Goal: Transaction & Acquisition: Purchase product/service

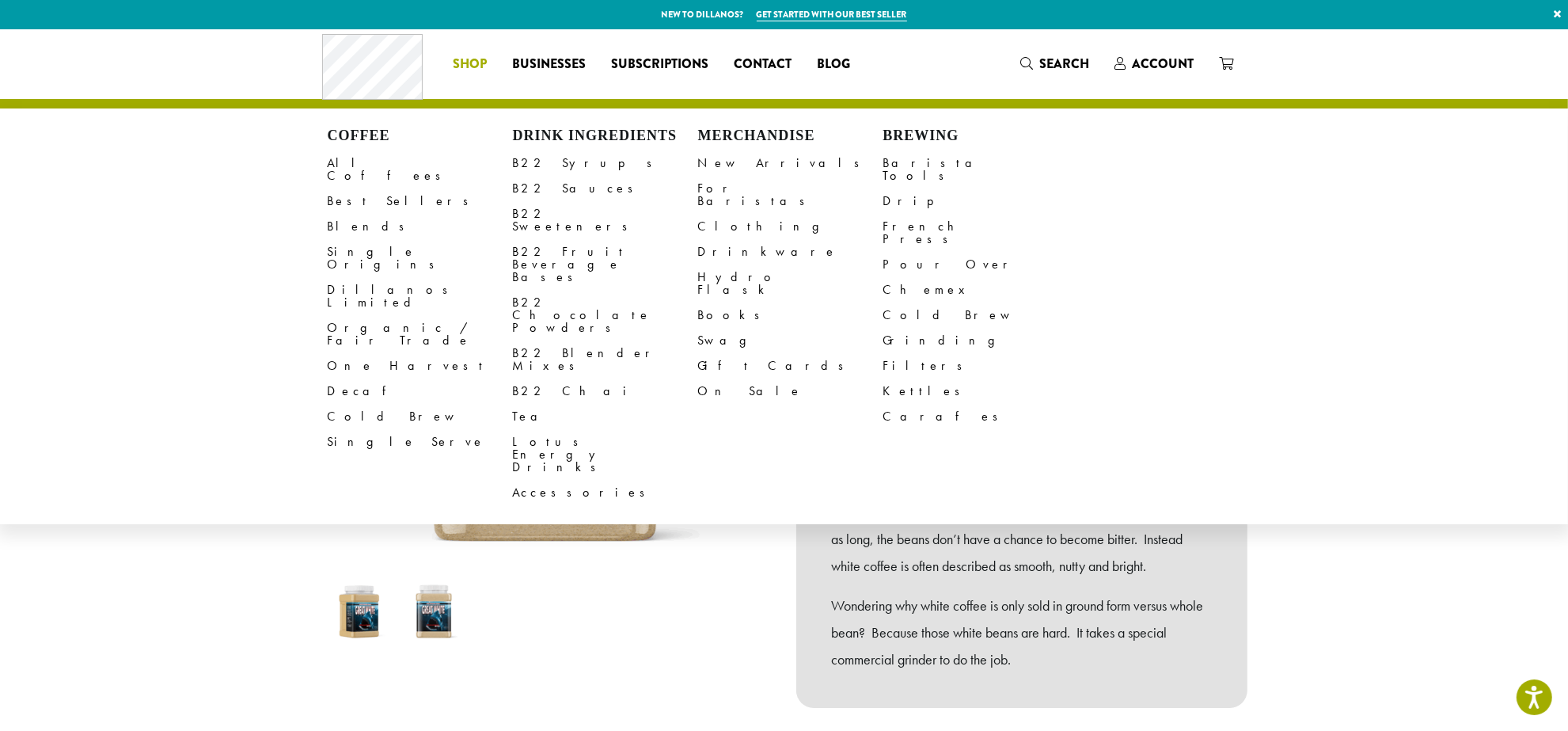
click at [471, 62] on li "Coffee All Coffees Best Sellers Blends Single Origins Dillanos Limited Organic …" at bounding box center [470, 64] width 59 height 26
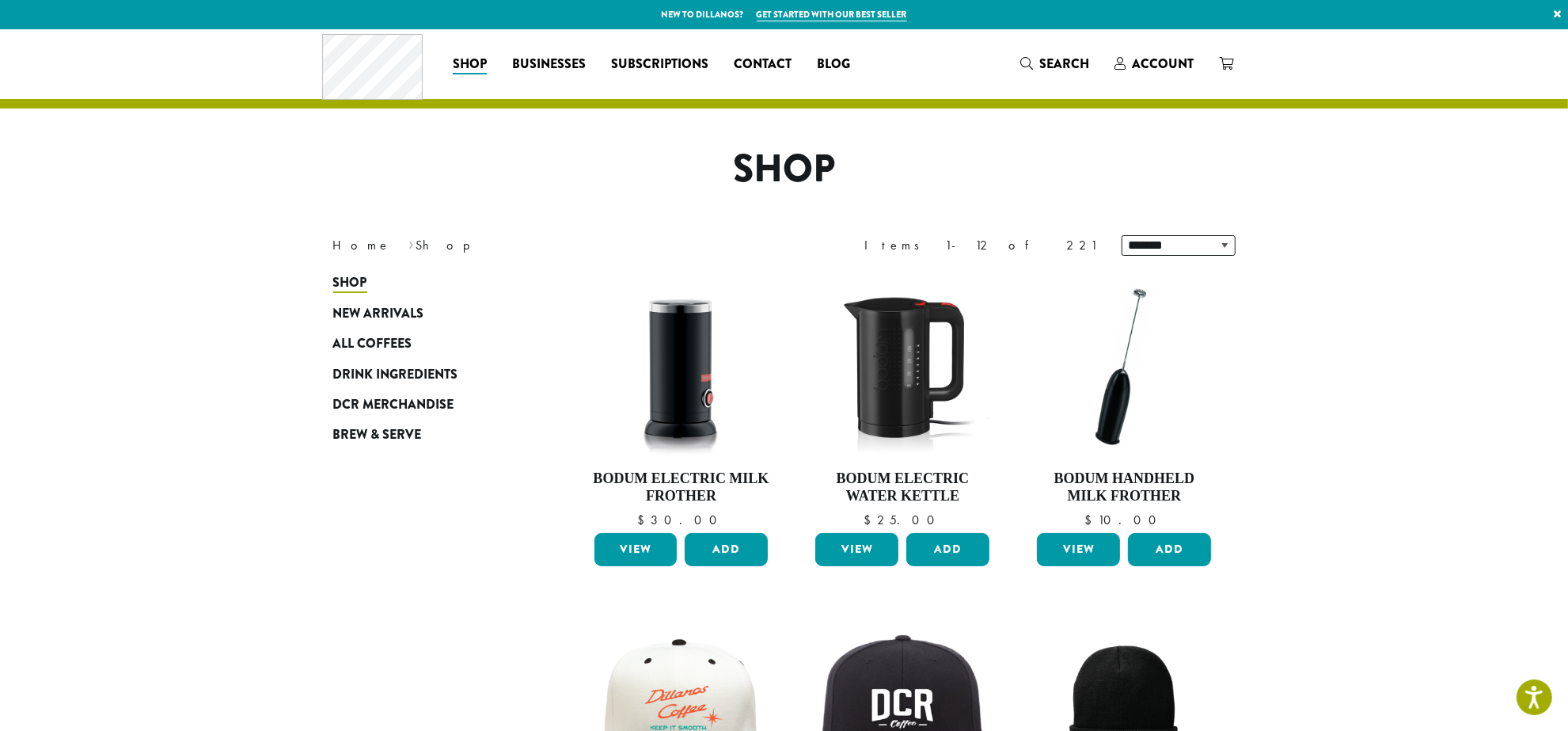
click at [378, 350] on span "All Coffees" at bounding box center [372, 343] width 79 height 20
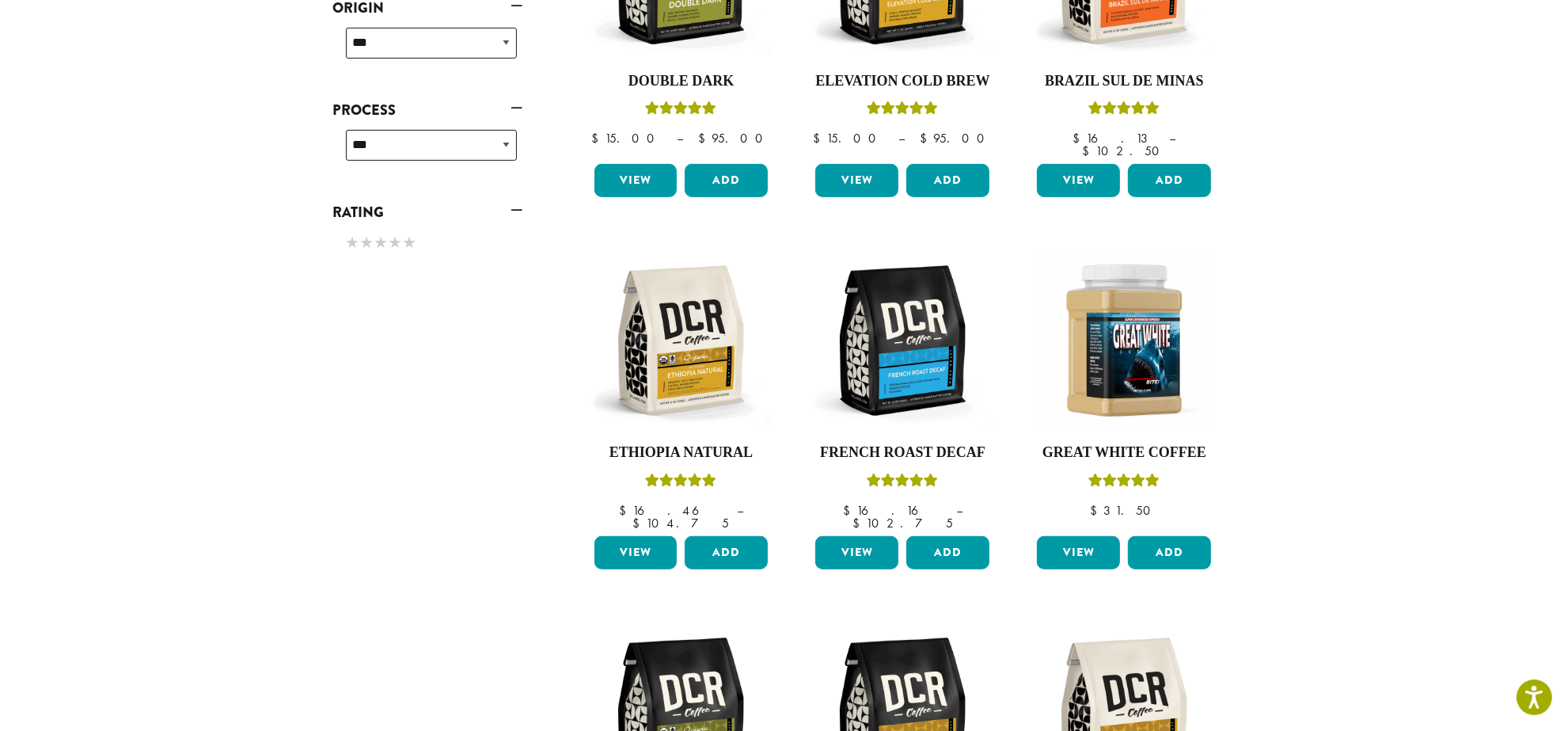
scroll to position [604, 0]
